Goal: Transaction & Acquisition: Purchase product/service

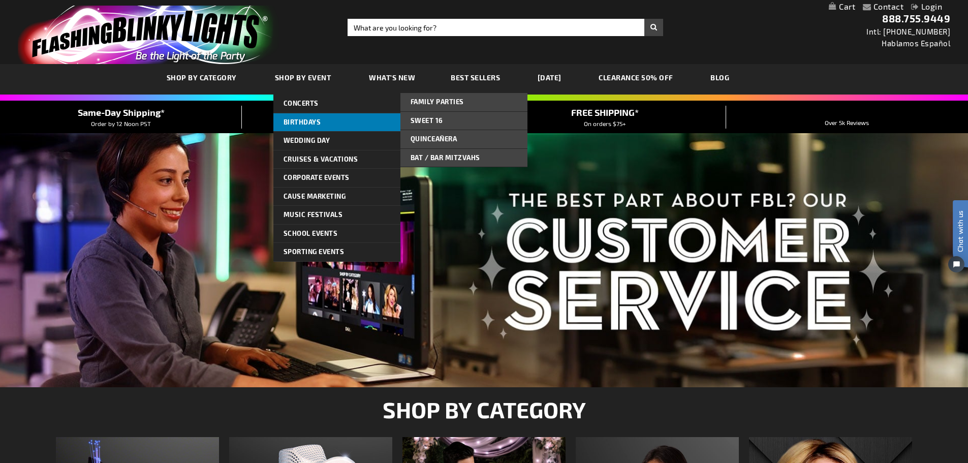
click at [308, 122] on span "Birthdays" at bounding box center [303, 122] width 38 height 8
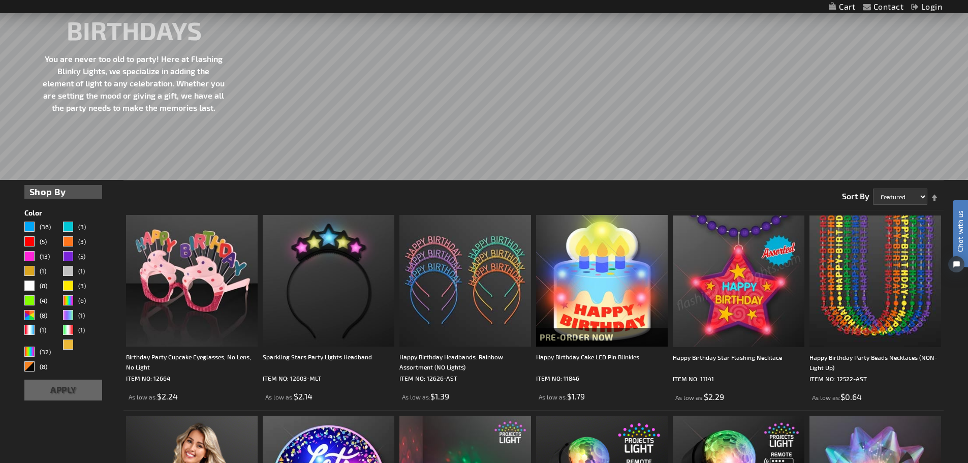
scroll to position [203, 0]
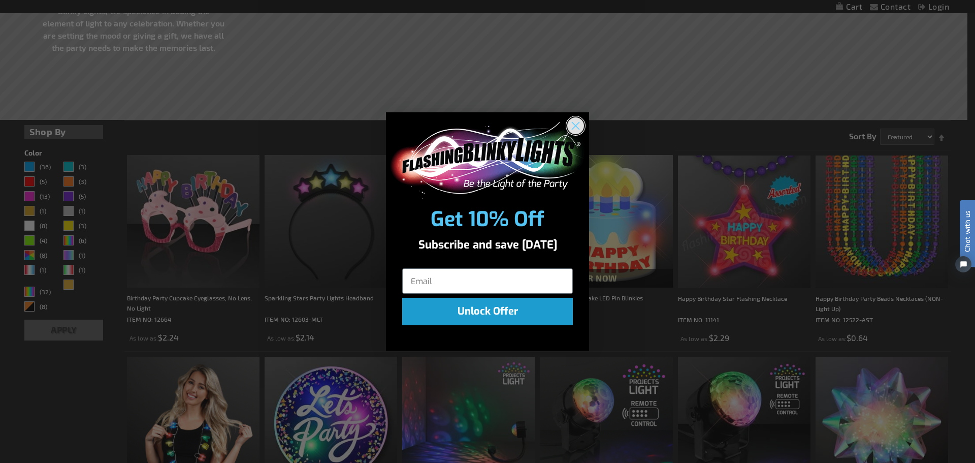
click at [574, 125] on circle "Close dialog" at bounding box center [576, 125] width 17 height 17
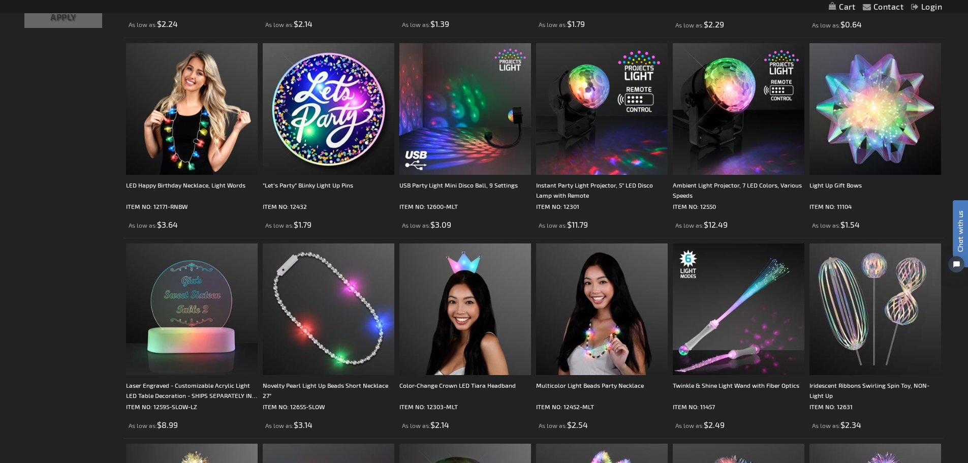
scroll to position [610, 0]
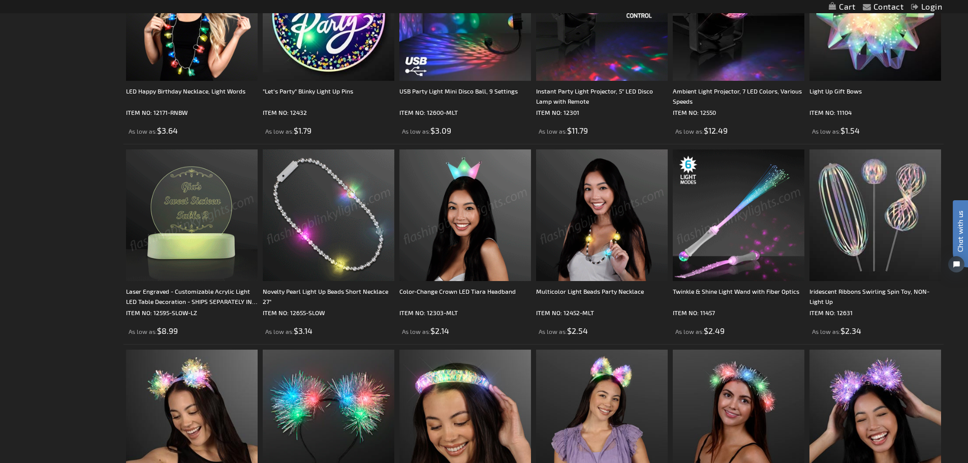
click at [722, 243] on img at bounding box center [739, 215] width 132 height 132
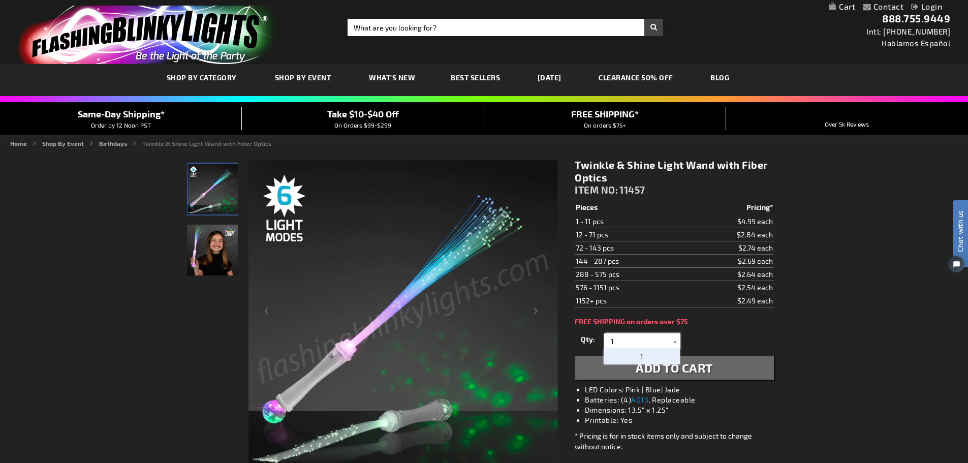
click at [658, 343] on input "1" at bounding box center [643, 340] width 74 height 15
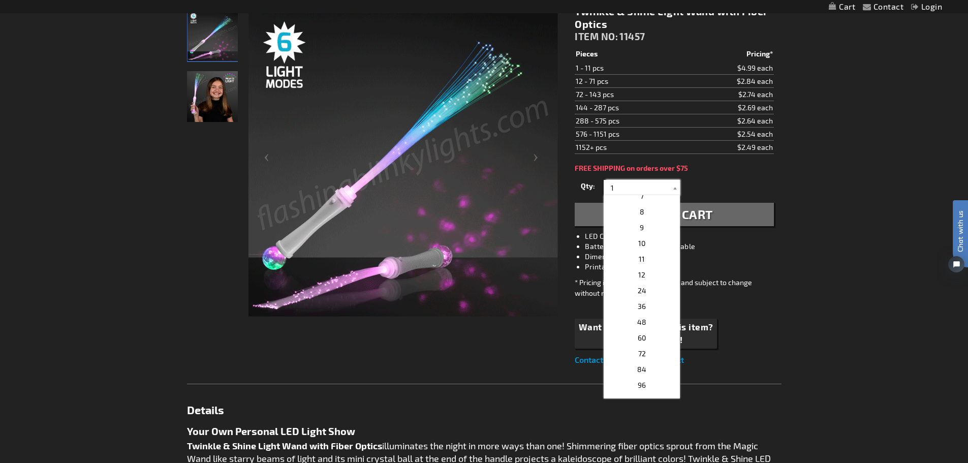
scroll to position [156, 0]
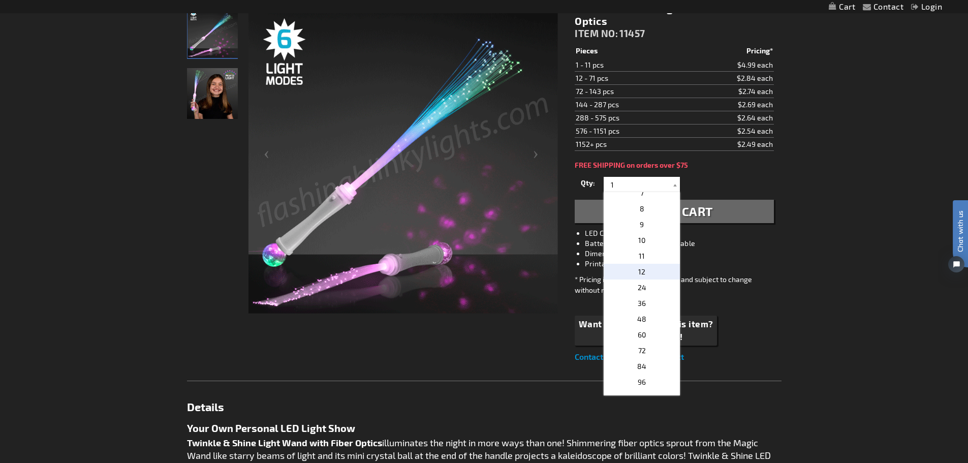
click at [644, 279] on p "12" at bounding box center [642, 272] width 76 height 16
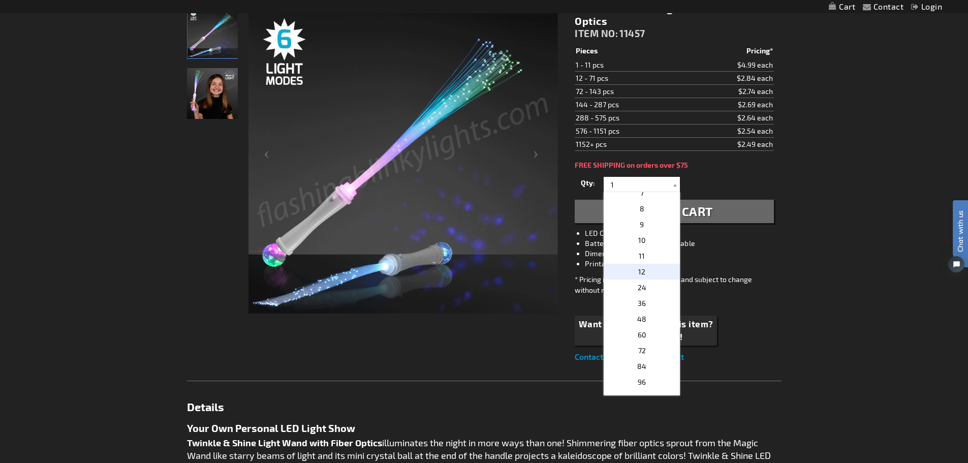
type input "12"
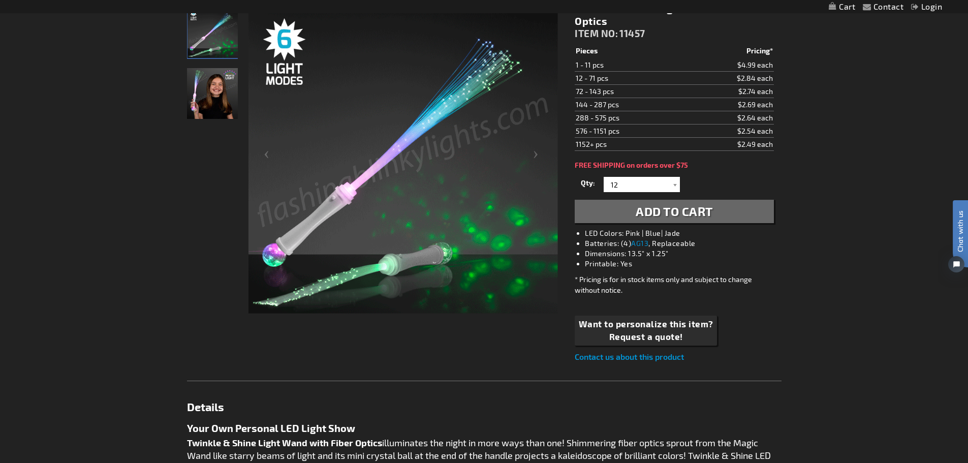
click at [671, 215] on span "Add to Cart" at bounding box center [674, 211] width 77 height 15
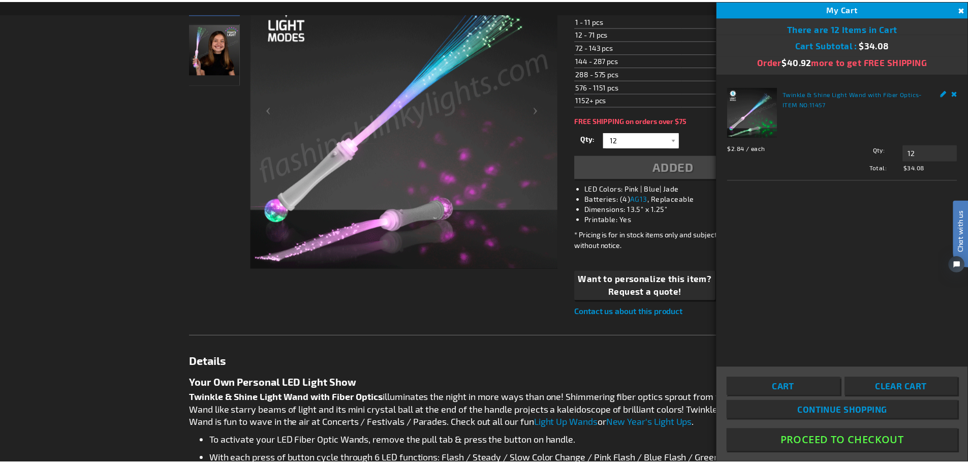
scroll to position [231, 0]
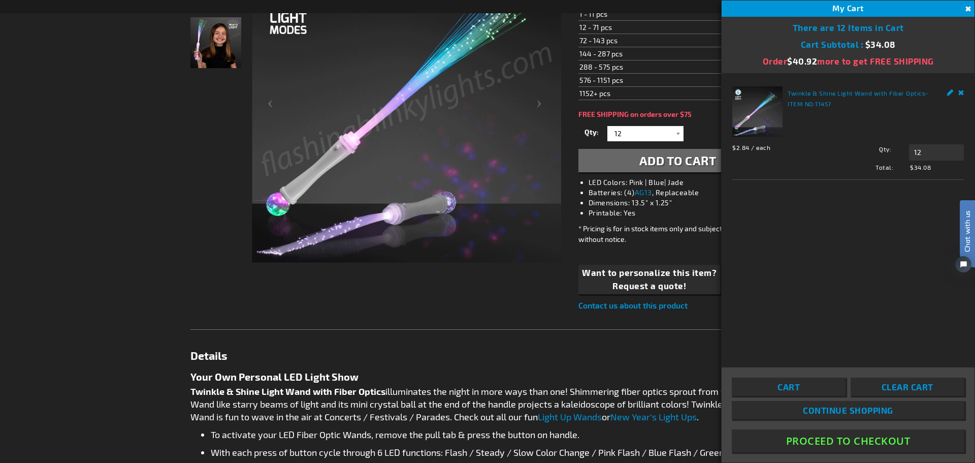
click at [966, 11] on button "Close" at bounding box center [967, 9] width 11 height 11
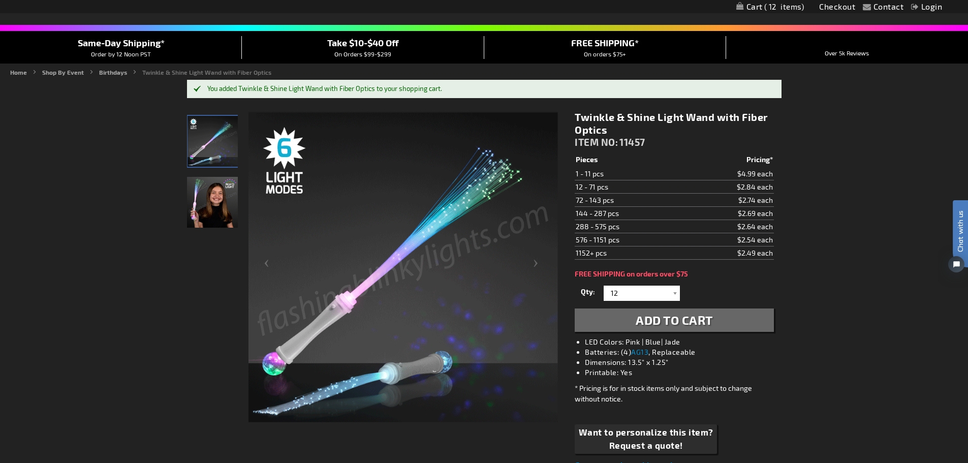
scroll to position [0, 0]
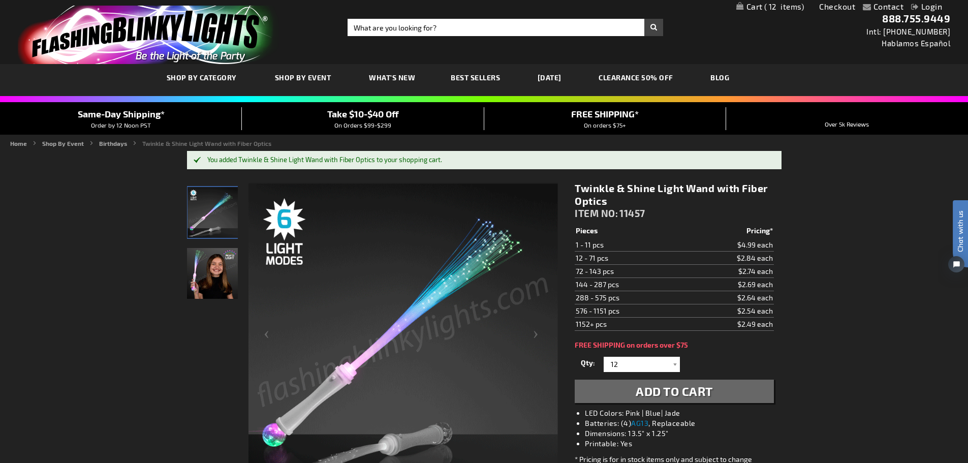
click at [215, 290] on img "Light Up Twinkle & Shine Fiber LED Optic Wands" at bounding box center [212, 273] width 51 height 51
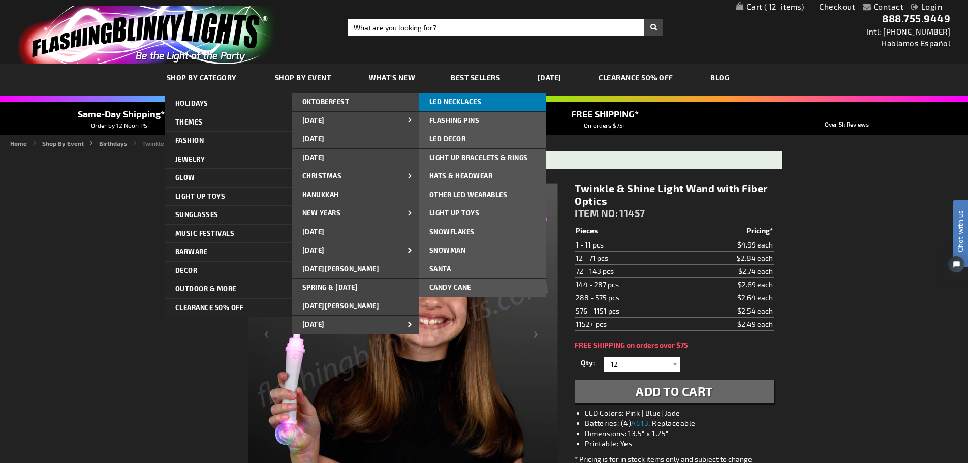
click at [462, 101] on span "LED NECKLACES" at bounding box center [455, 102] width 52 height 8
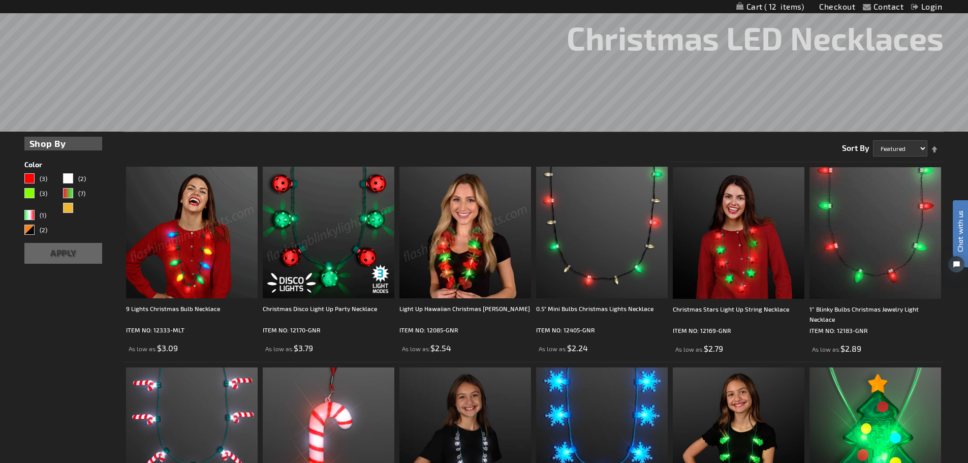
scroll to position [264, 0]
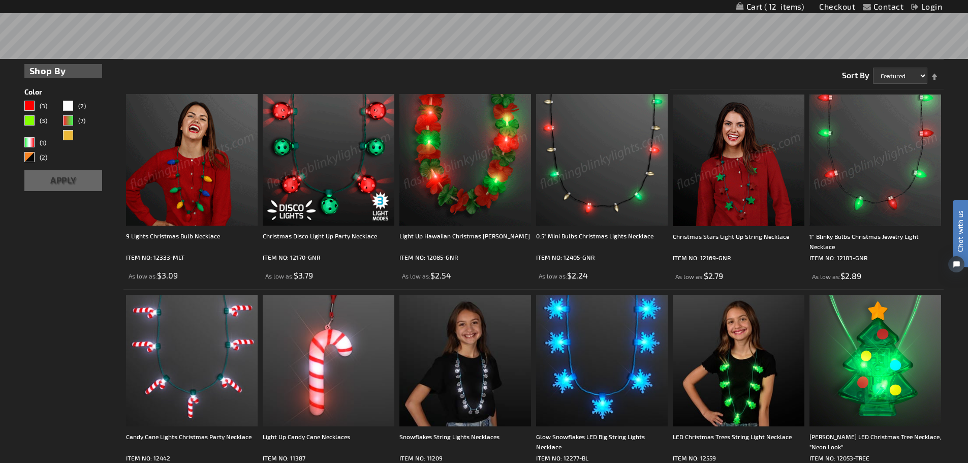
click at [170, 210] on img at bounding box center [192, 160] width 132 height 132
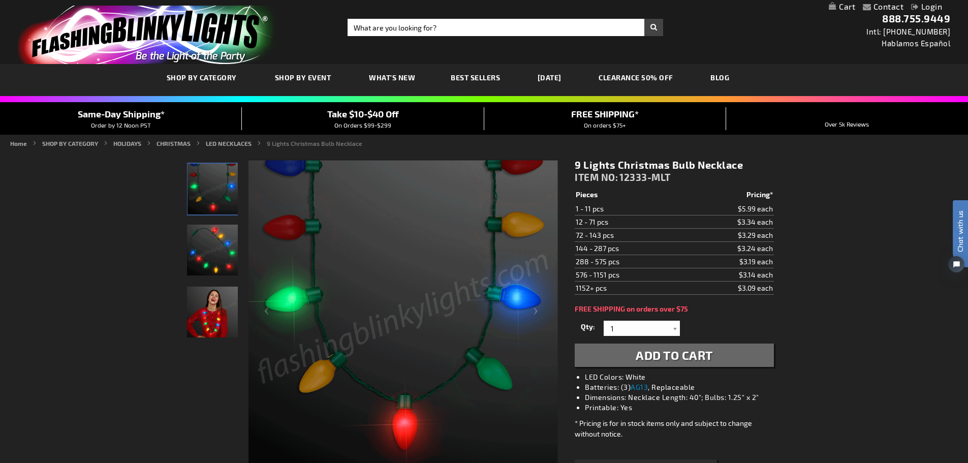
drag, startPoint x: 651, startPoint y: 356, endPoint x: 626, endPoint y: 353, distance: 25.1
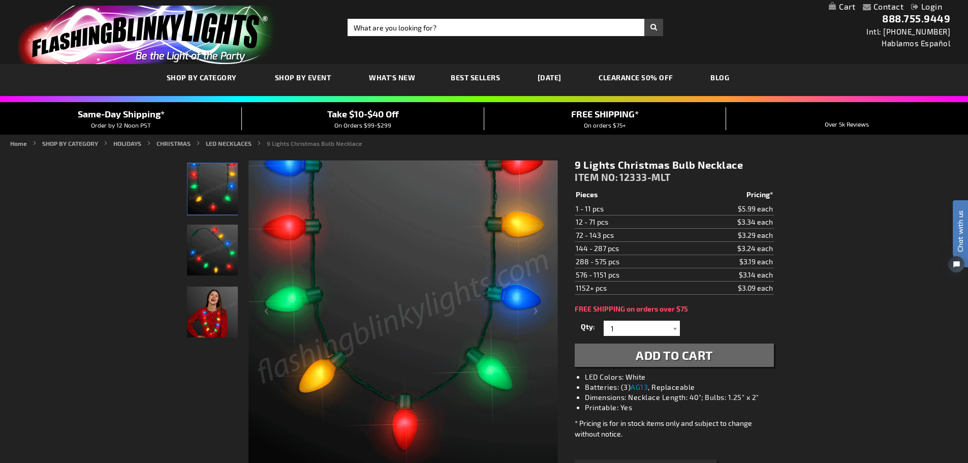
click at [651, 356] on span "Add to Cart" at bounding box center [674, 355] width 77 height 15
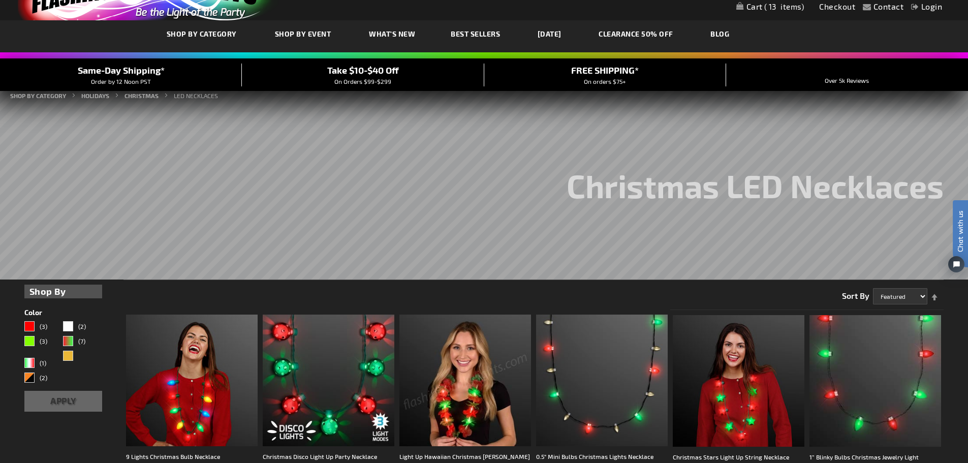
scroll to position [13, 0]
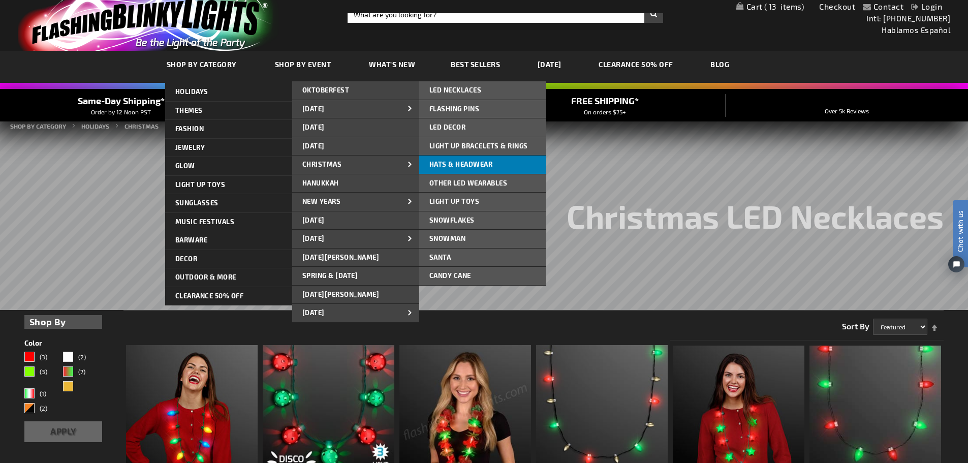
click at [473, 162] on span "Hats & Headwear" at bounding box center [461, 164] width 64 height 8
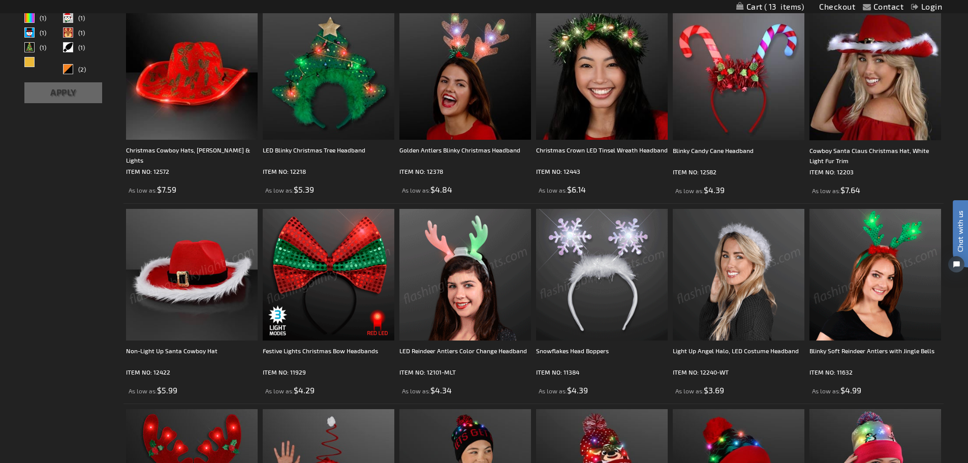
scroll to position [162, 0]
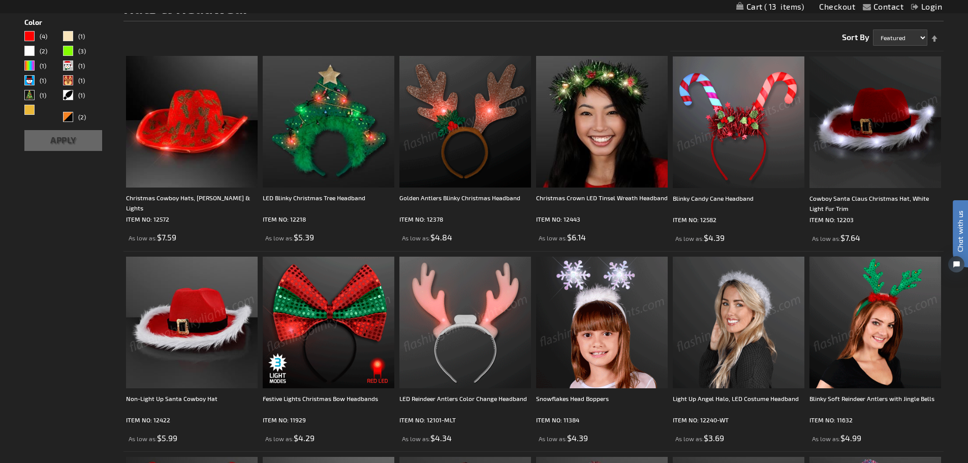
click at [416, 161] on img at bounding box center [465, 122] width 132 height 132
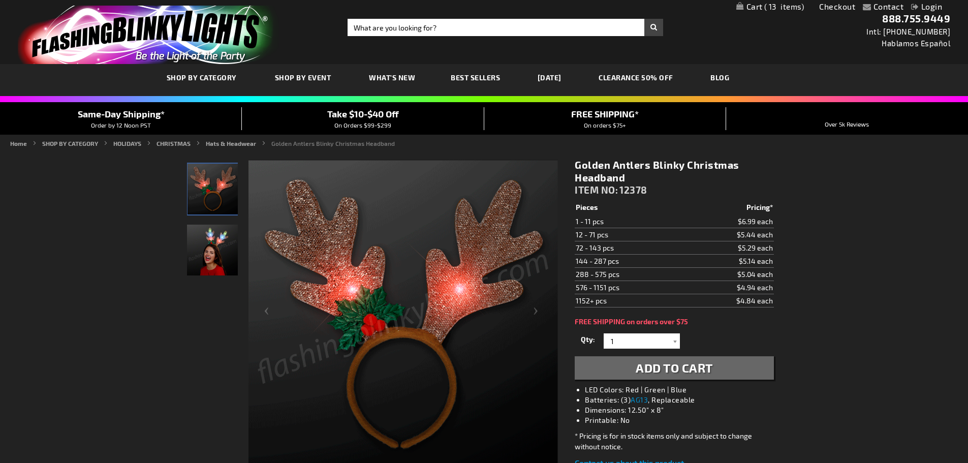
drag, startPoint x: 0, startPoint y: 0, endPoint x: 622, endPoint y: 365, distance: 721.7
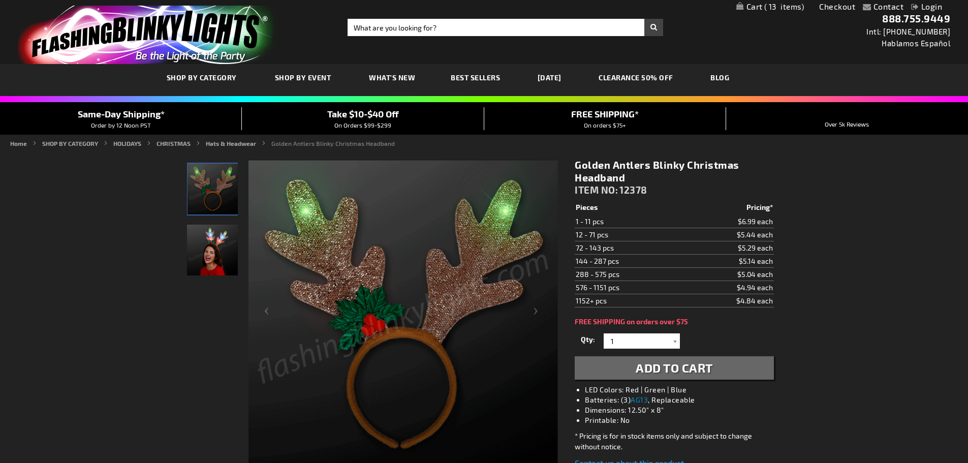
click at [622, 365] on button "Add to Cart" at bounding box center [674, 367] width 199 height 23
